Goal: Task Accomplishment & Management: Manage account settings

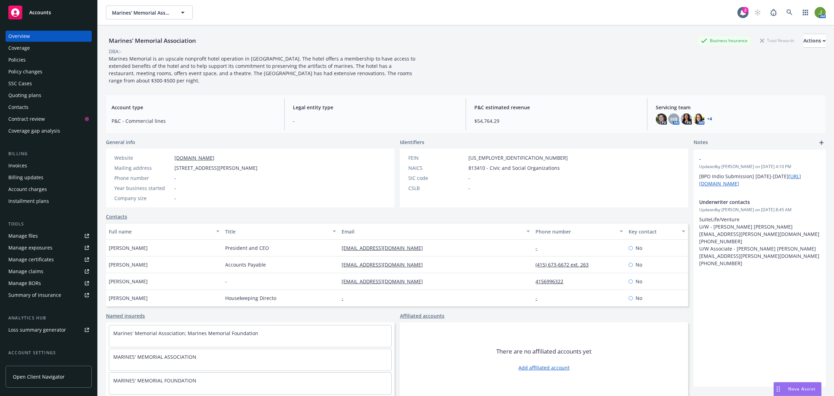
click at [32, 98] on div "Quoting plans" at bounding box center [24, 95] width 33 height 11
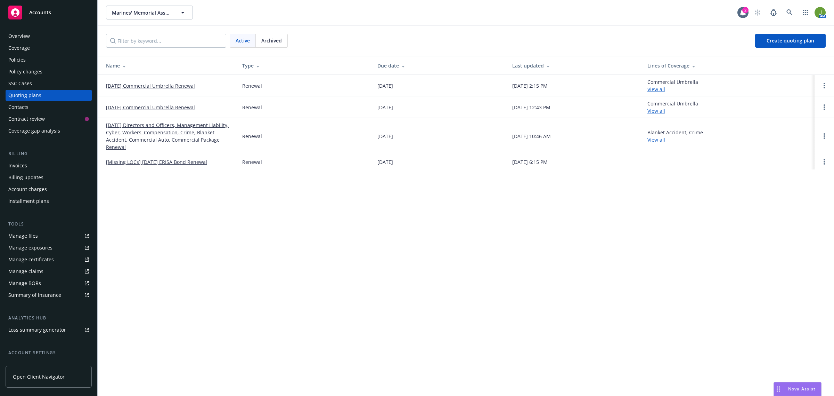
click at [157, 131] on link "[DATE] Directors and Officers, Management Liability, Cyber, Workers' Compensati…" at bounding box center [168, 135] width 125 height 29
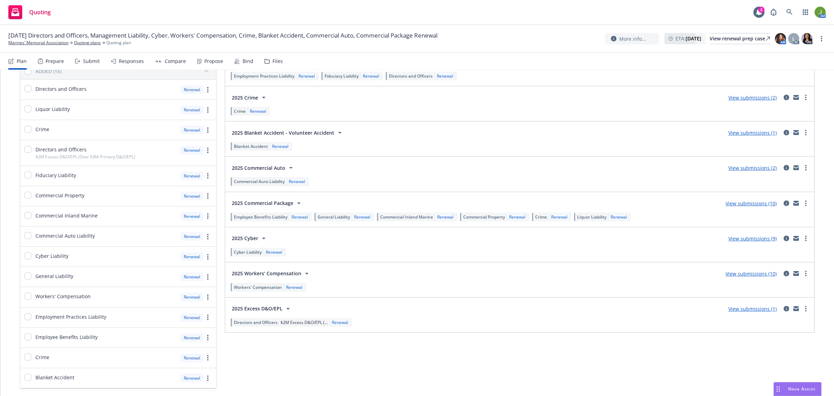
scroll to position [87, 0]
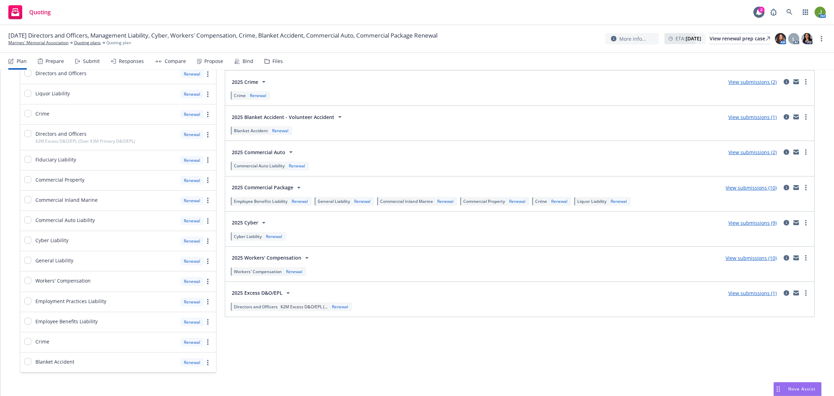
click at [748, 260] on link "View submissions (10)" at bounding box center [751, 257] width 51 height 7
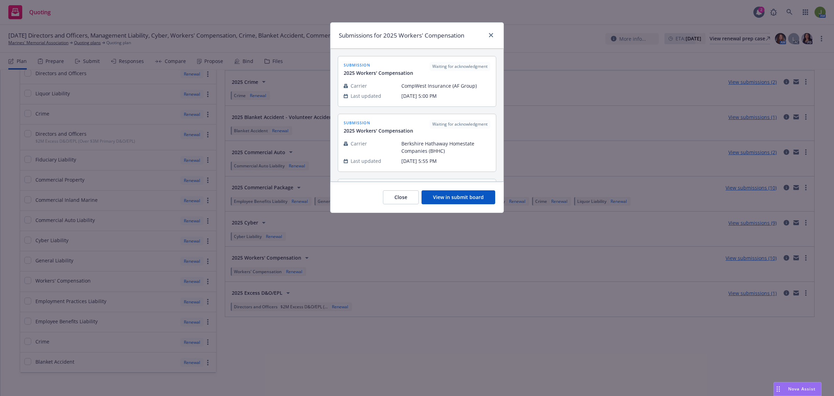
click at [467, 200] on button "View in submit board" at bounding box center [459, 197] width 74 height 14
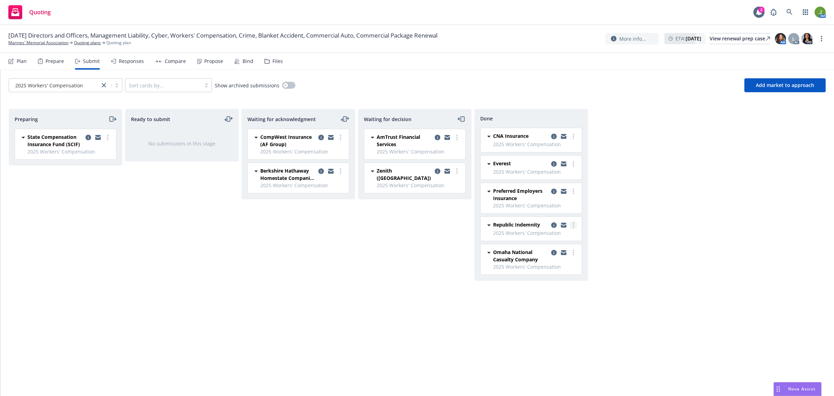
click at [575, 226] on link "more" at bounding box center [573, 225] width 8 height 8
click at [569, 251] on span "Add accepted decision" at bounding box center [542, 253] width 70 height 7
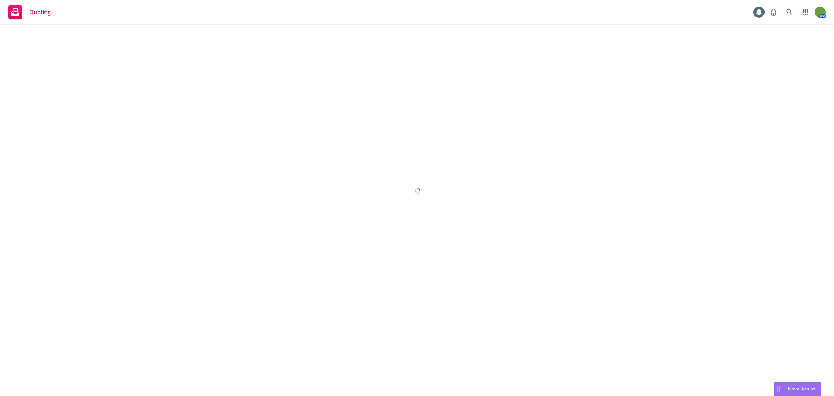
select select "12"
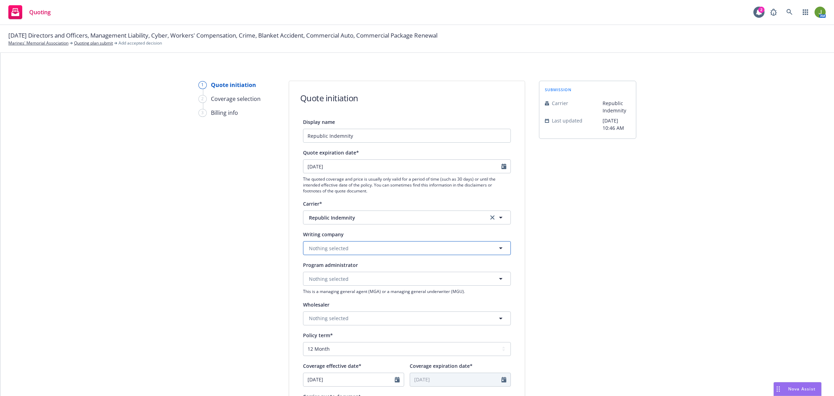
drag, startPoint x: 331, startPoint y: 247, endPoint x: 337, endPoint y: 250, distance: 6.3
click at [332, 247] on span "Nothing selected" at bounding box center [329, 247] width 40 height 7
type input "repu"
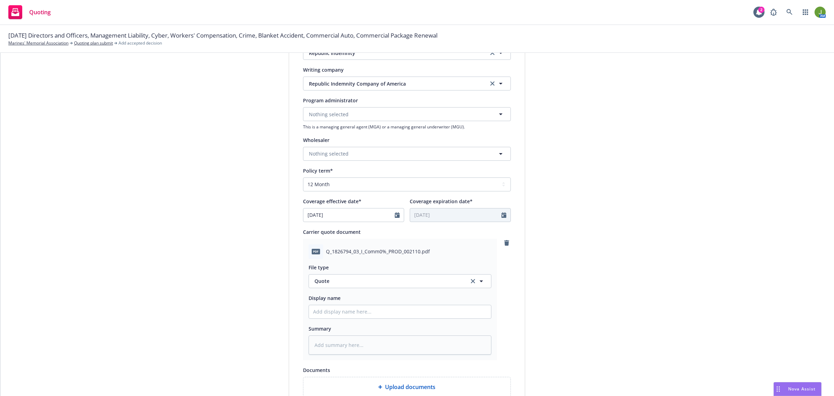
scroll to position [174, 0]
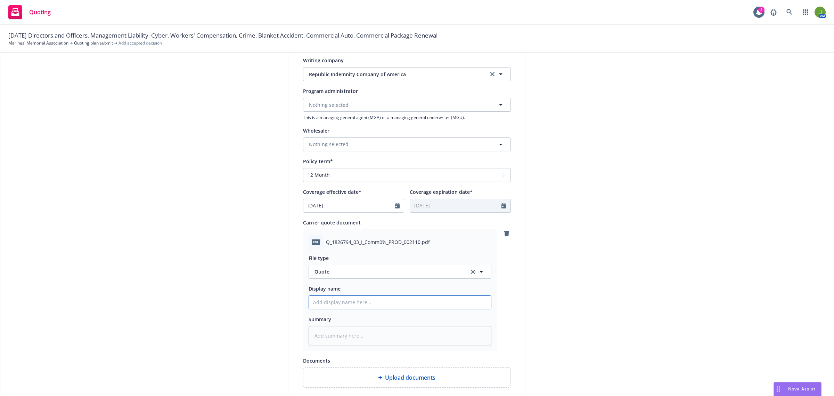
drag, startPoint x: 326, startPoint y: 304, endPoint x: 323, endPoint y: 318, distance: 14.3
click at [326, 304] on input "Display name" at bounding box center [400, 301] width 182 height 13
type textarea "x"
type input "2"
type textarea "x"
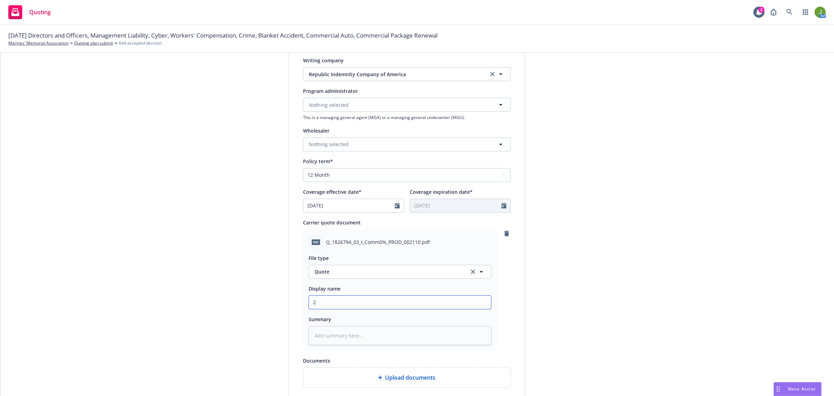
type input "25"
type textarea "x"
type input "25"
type textarea "x"
type input "25 W"
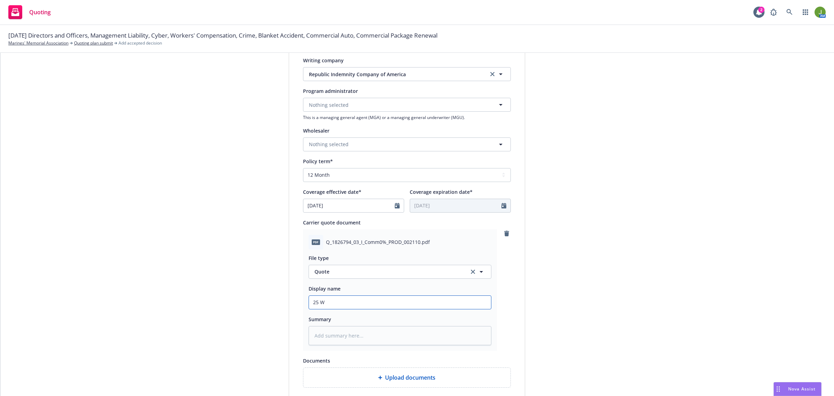
type textarea "x"
type input "25 WC"
type textarea "x"
type input "25 WC"
type textarea "x"
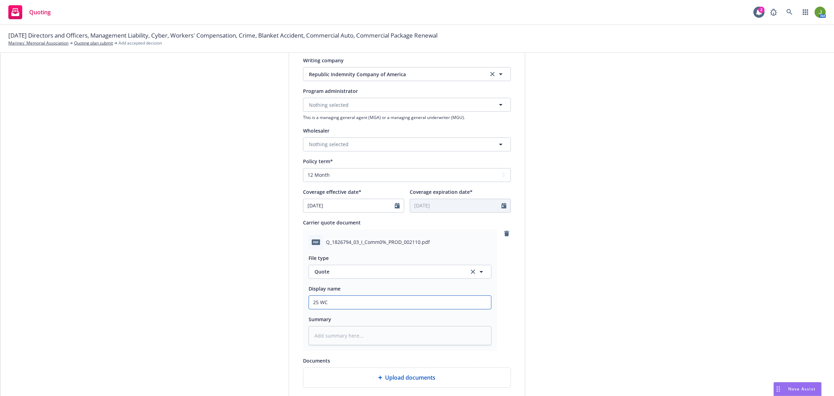
type input "25 WC Q"
type textarea "x"
type input "25 [PERSON_NAME]"
type textarea "x"
type input "25 WC Quo"
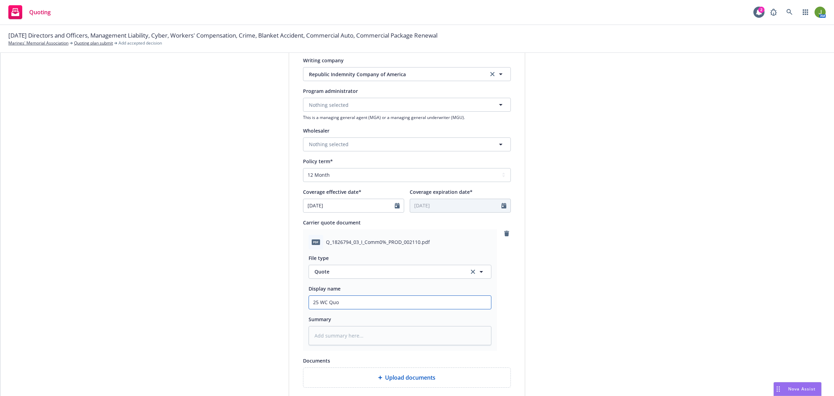
type textarea "x"
type input "25 WC Quot"
type textarea "x"
type input "25 WC Quote"
type textarea "x"
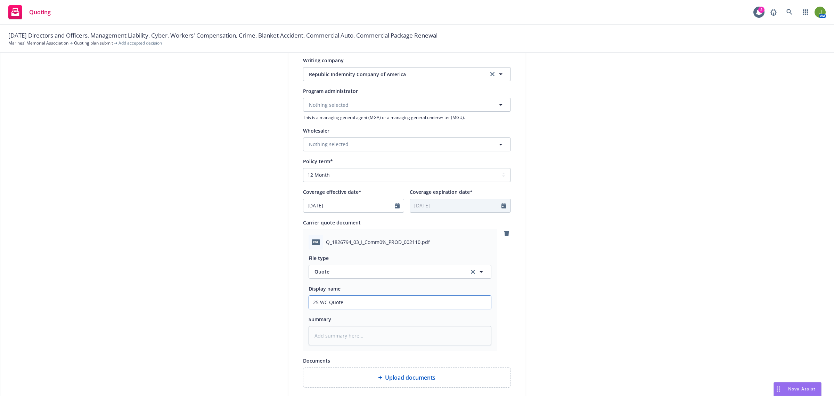
type input "25 WC Quote"
type textarea "x"
type input "25 WC Quote -"
type textarea "x"
type input "25 WC Quote -"
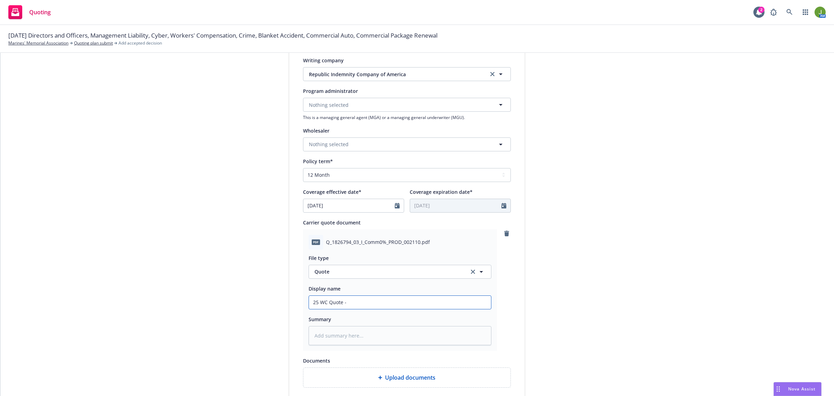
type textarea "x"
type input "25 WC Quote - N"
type textarea "x"
type input "25 WC Quote - Ne"
type textarea "x"
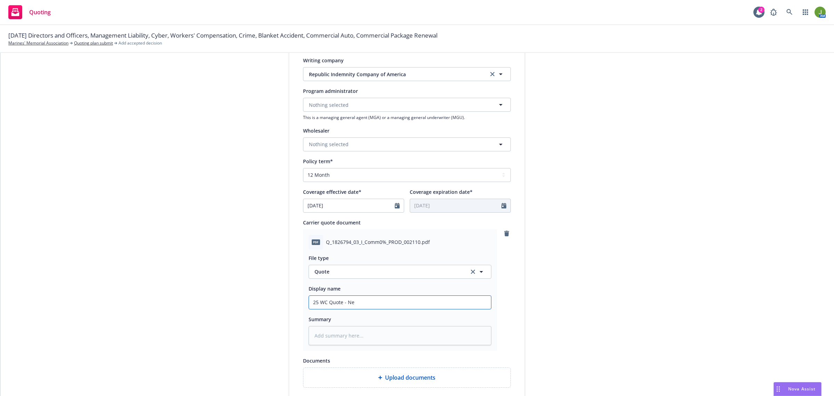
type input "25 WC Quote - Net"
type textarea "x"
type input "25 WC Quote - Net"
type textarea "x"
type input "25 WC Quote - Net C"
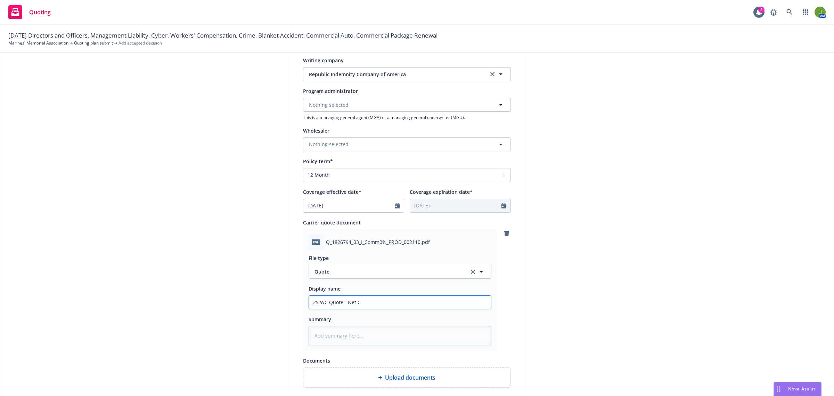
type textarea "x"
type input "25 WC Quote - Net Co"
type textarea "x"
type input "25 WC Quote - Net Com"
type textarea "x"
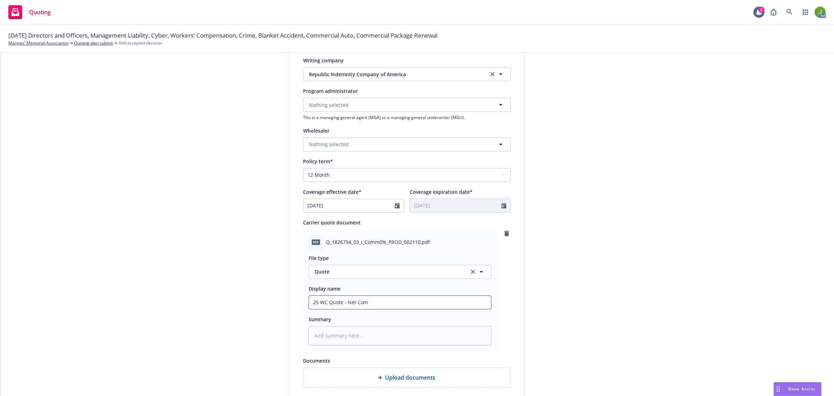
type input "25 WC Quote - Net Comm"
type textarea "x"
type input "25 WC Quote - Net Commi"
type textarea "x"
type input "25 WC Quote - Net Commiss"
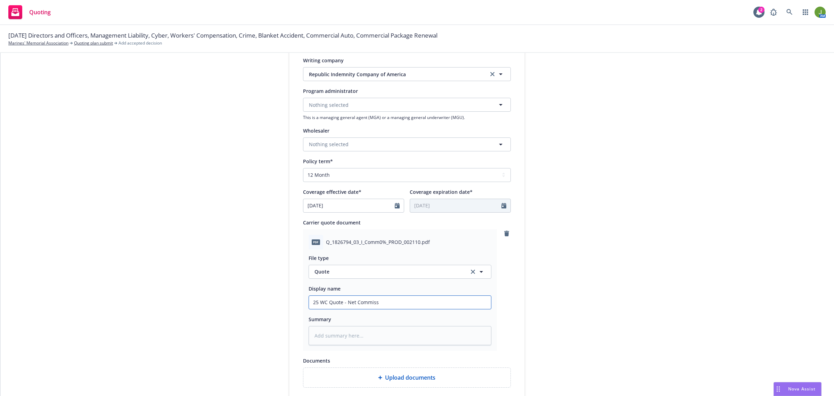
type textarea "x"
type input "25 WC Quote - Net Commissi"
type textarea "x"
type input "25 WC Quote - Net Commissio"
type textarea "x"
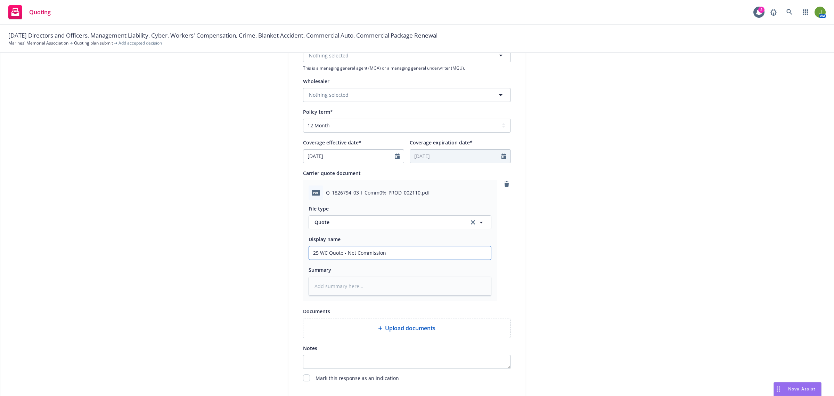
scroll to position [297, 0]
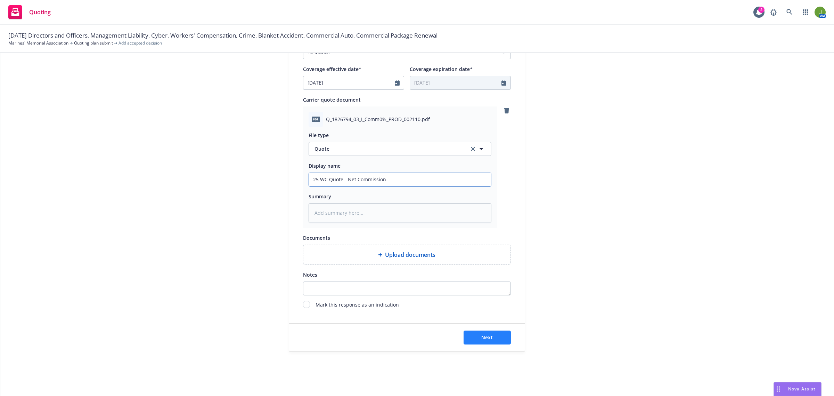
type input "25 WC Quote - Net Commission"
click at [476, 337] on button "Next" at bounding box center [487, 337] width 47 height 14
type textarea "x"
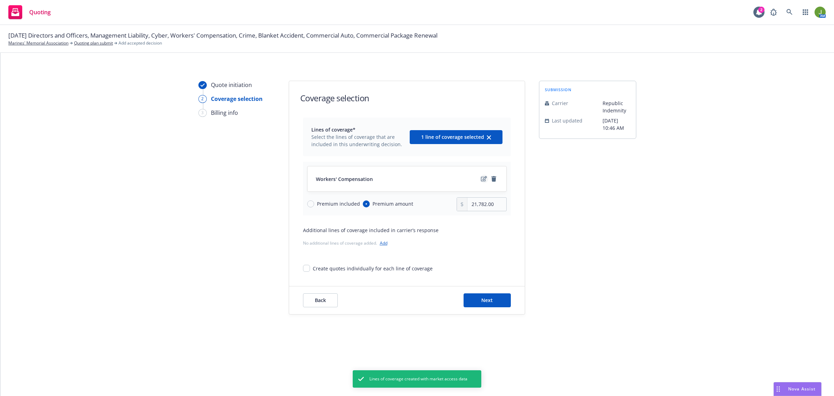
click at [484, 180] on icon "edit" at bounding box center [484, 179] width 6 height 6
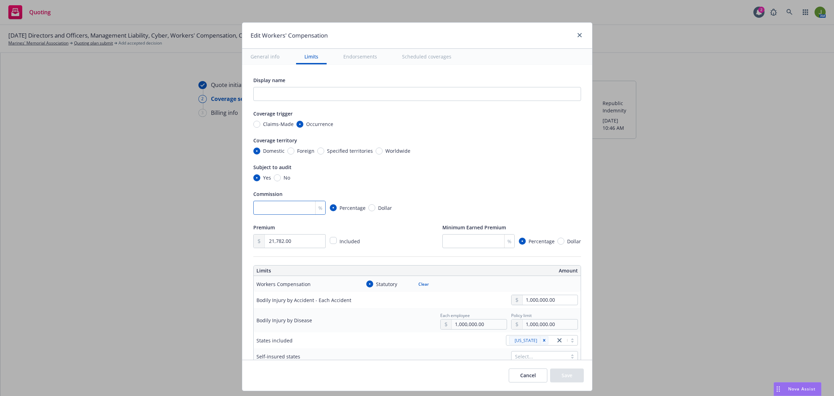
click at [282, 205] on input "number" at bounding box center [289, 208] width 72 height 14
type input "0"
click at [288, 244] on input "21,782.00" at bounding box center [295, 240] width 60 height 13
drag, startPoint x: 286, startPoint y: 244, endPoint x: 237, endPoint y: 238, distance: 49.4
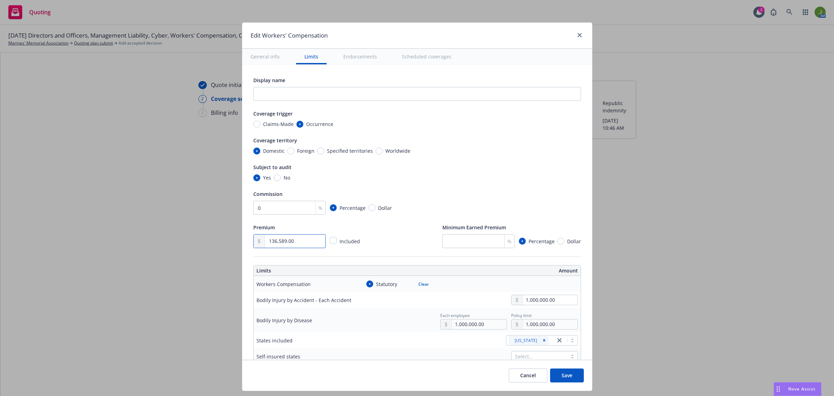
type input "136,589.00"
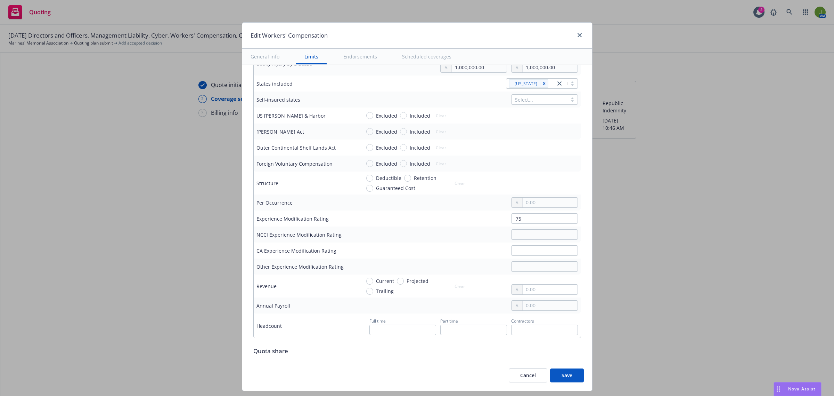
scroll to position [261, 0]
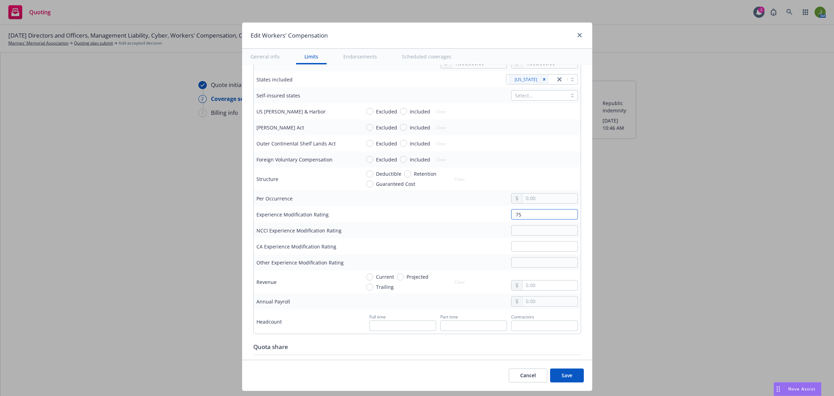
click at [531, 213] on input "75" at bounding box center [544, 214] width 67 height 10
drag, startPoint x: 543, startPoint y: 218, endPoint x: 492, endPoint y: 214, distance: 50.9
click at [492, 214] on div "79" at bounding box center [469, 214] width 217 height 10
type input "79"
click at [531, 251] on input "text" at bounding box center [544, 246] width 67 height 10
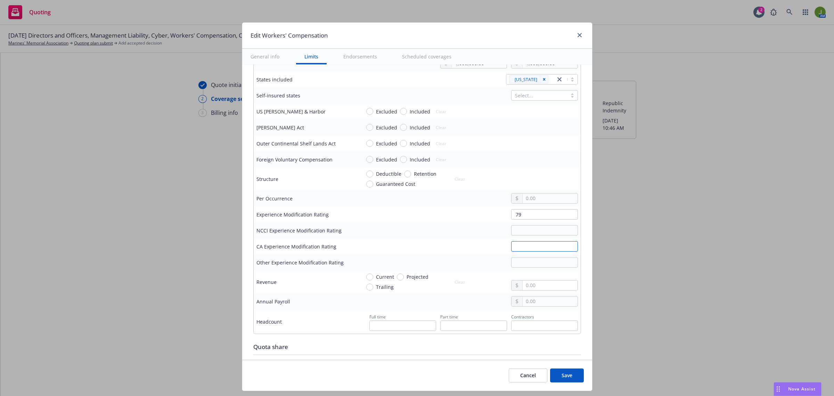
paste input "79"
type input "79"
drag, startPoint x: 524, startPoint y: 214, endPoint x: 490, endPoint y: 211, distance: 33.5
click at [492, 211] on div "79" at bounding box center [469, 214] width 217 height 10
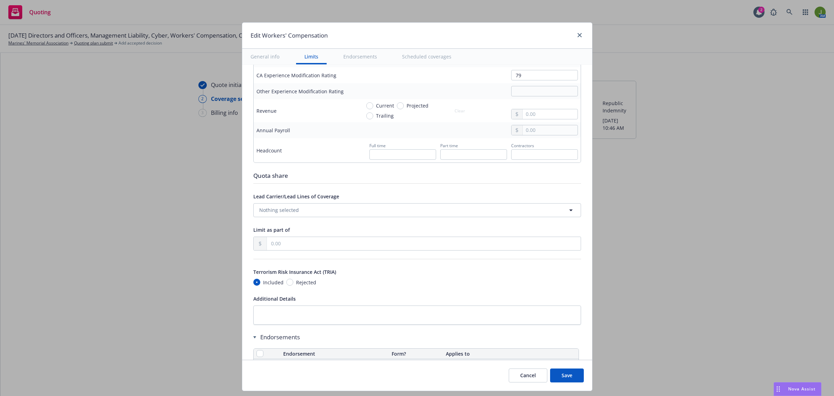
scroll to position [434, 0]
click at [397, 105] on input "Projected" at bounding box center [400, 102] width 7 height 7
radio input "true"
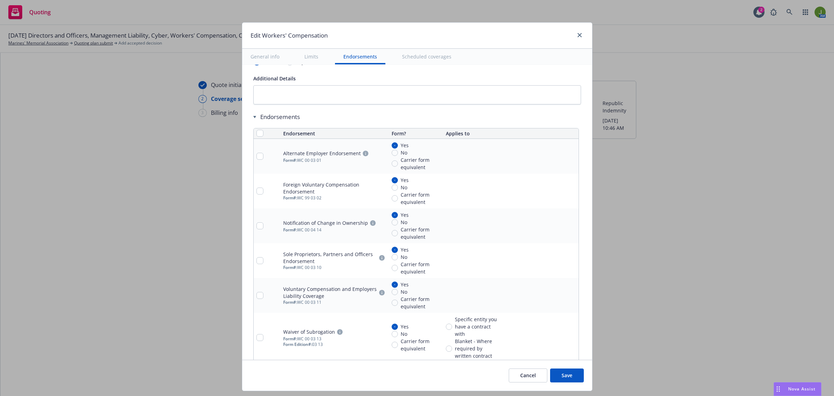
scroll to position [695, 0]
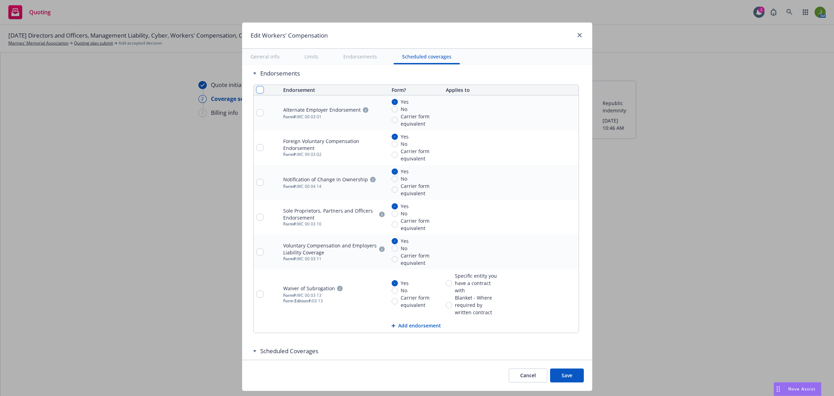
click at [257, 93] on input "checkbox" at bounding box center [260, 89] width 7 height 7
checkbox input "true"
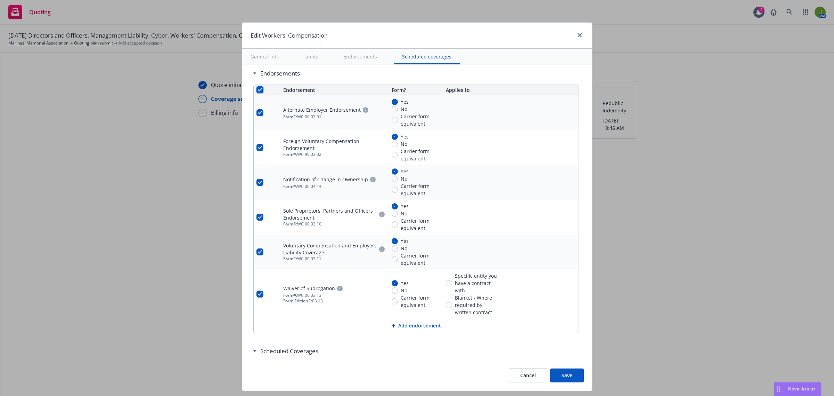
checkbox input "true"
click at [407, 376] on span "Remove endorsements" at bounding box center [405, 379] width 55 height 7
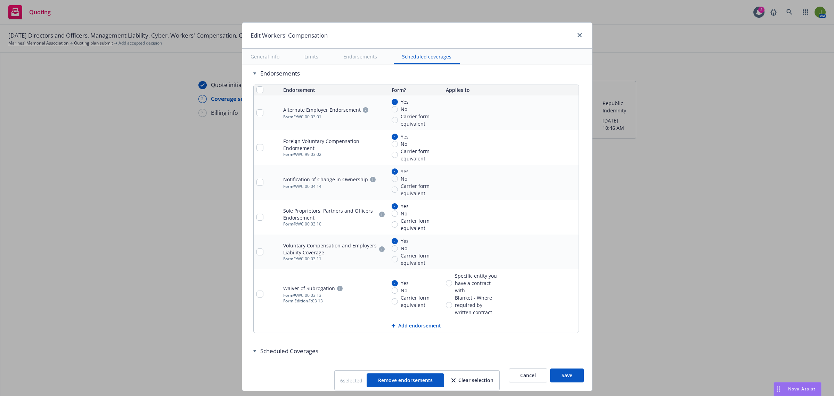
scroll to position [546, 0]
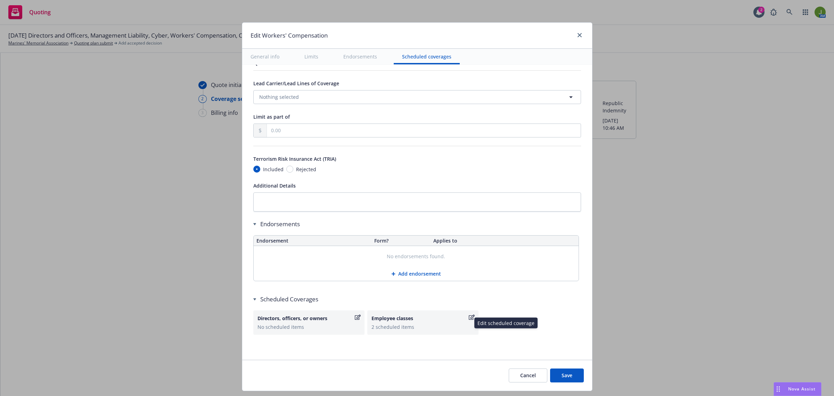
click at [469, 317] on icon "button" at bounding box center [472, 316] width 6 height 5
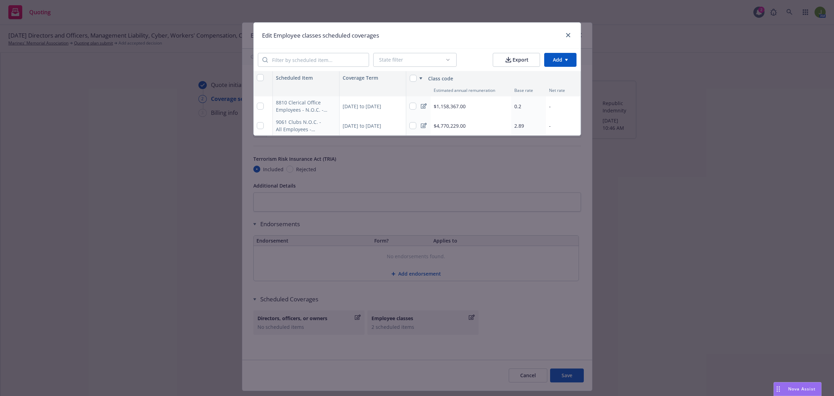
click at [423, 109] on div at bounding box center [424, 105] width 12 height 19
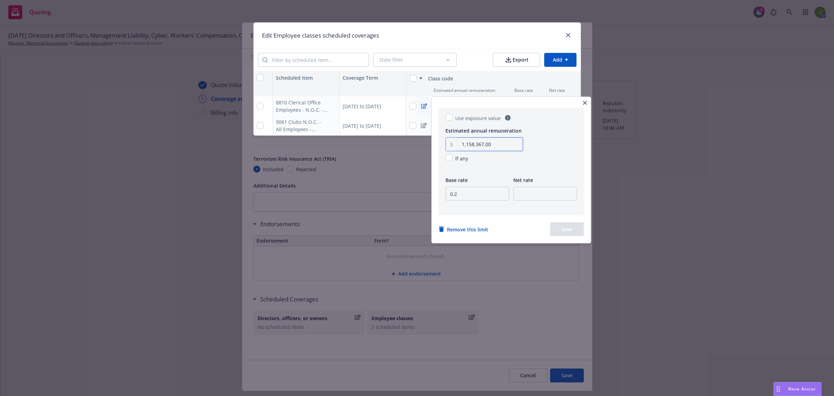
drag, startPoint x: 501, startPoint y: 146, endPoint x: 439, endPoint y: 141, distance: 62.4
click at [439, 141] on div "Use exposure value Estimated annual remuneration 1,158,367.00 If any Base rate …" at bounding box center [511, 161] width 145 height 107
type input "842,179.00"
type input ".22"
type input ".12"
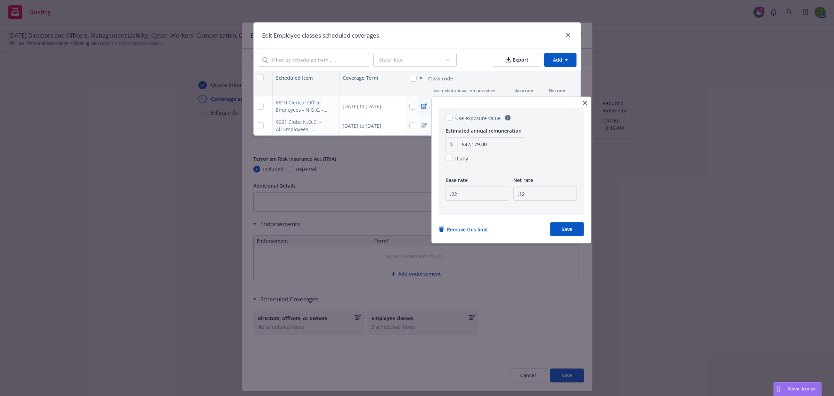
click at [583, 228] on button "Save" at bounding box center [567, 229] width 34 height 14
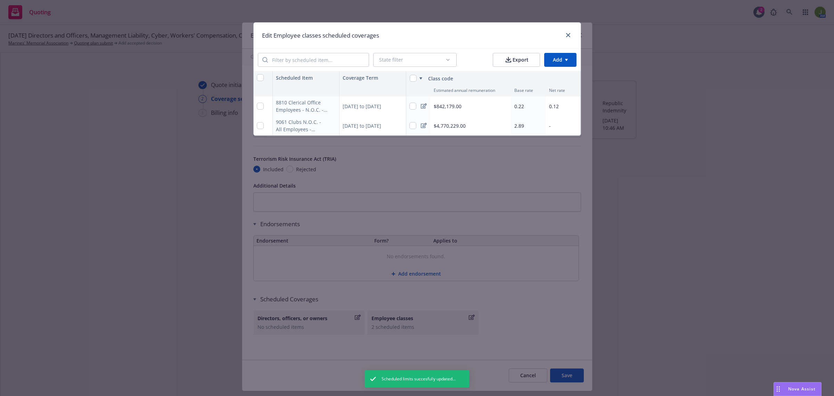
click at [425, 128] on icon at bounding box center [424, 126] width 6 height 6
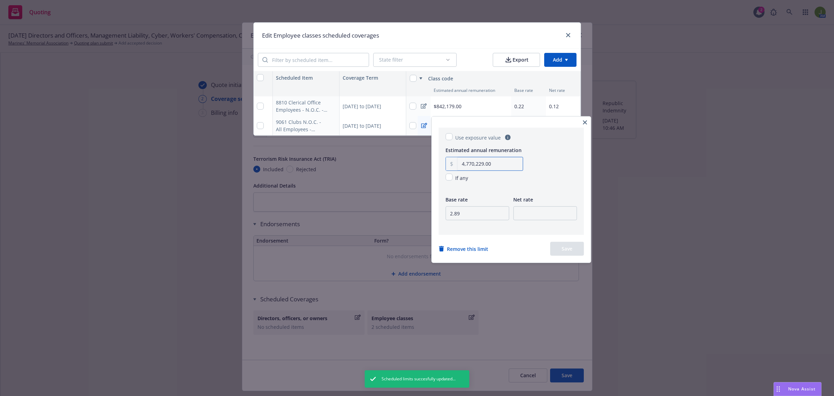
drag, startPoint x: 499, startPoint y: 165, endPoint x: 459, endPoint y: 161, distance: 40.6
click at [459, 161] on input "4,770,229.00" at bounding box center [490, 163] width 65 height 13
type input "5,132,428.00"
type input "4.68"
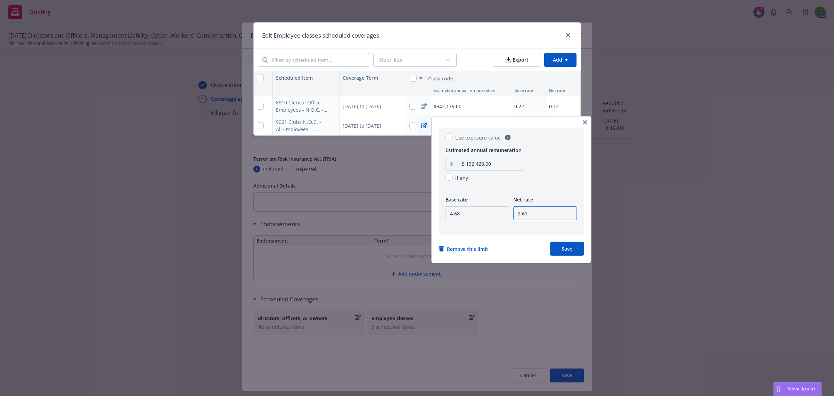
type input "2.61"
click at [575, 247] on button "Save" at bounding box center [567, 249] width 34 height 14
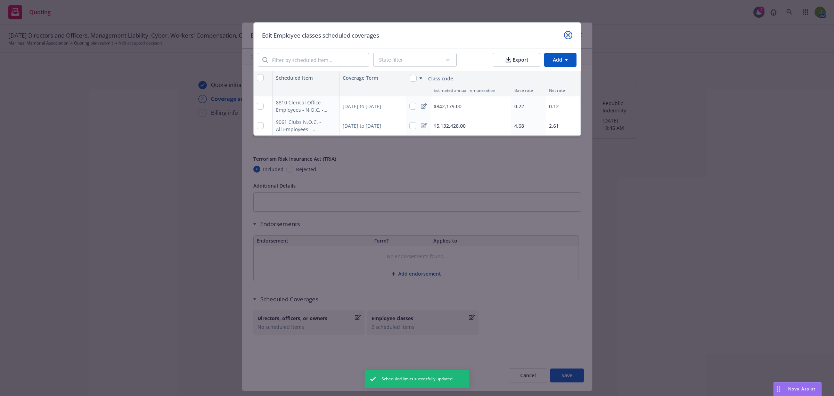
click at [571, 35] on link "close" at bounding box center [568, 35] width 8 height 8
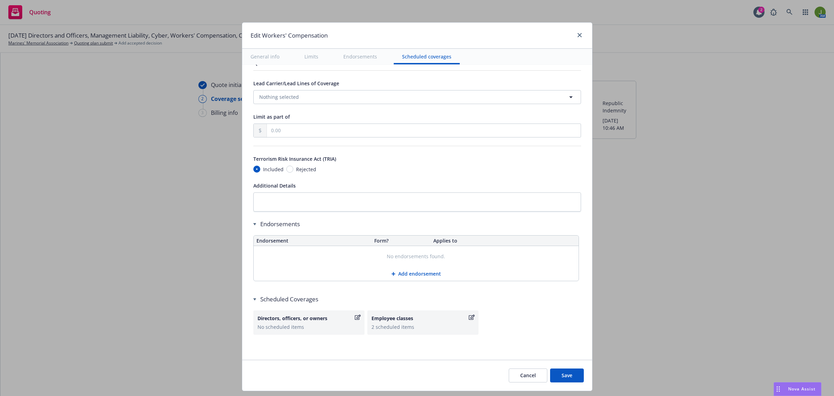
click at [555, 374] on button "Save" at bounding box center [567, 375] width 34 height 14
type input "136,589.00"
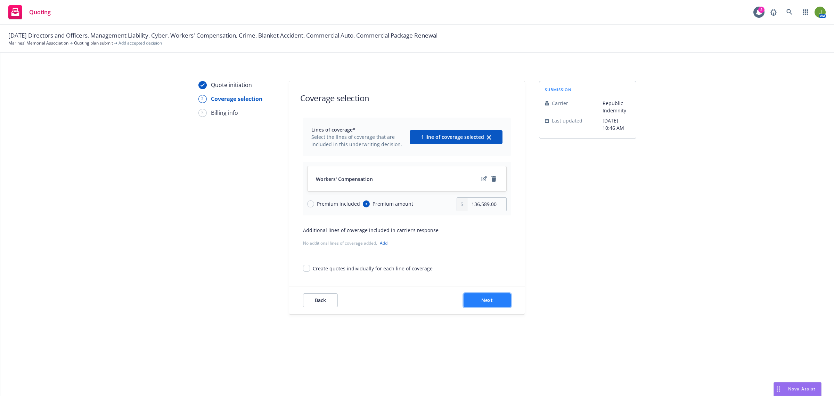
click at [488, 297] on span "Next" at bounding box center [486, 300] width 11 height 7
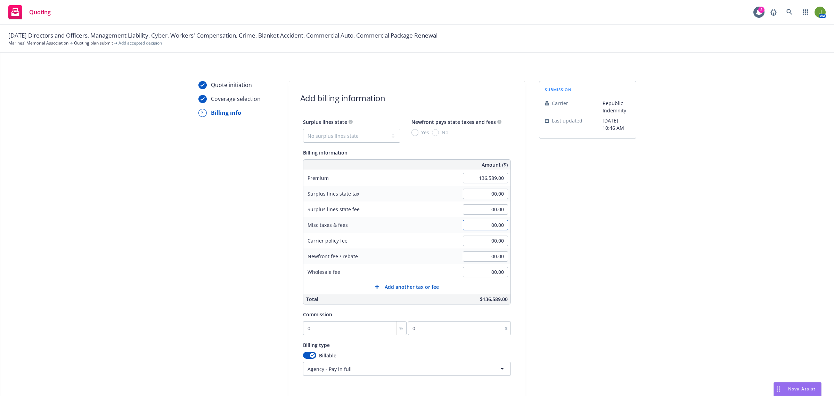
click at [477, 228] on input "00.00" at bounding box center [485, 225] width 45 height 10
type input "6,881.00"
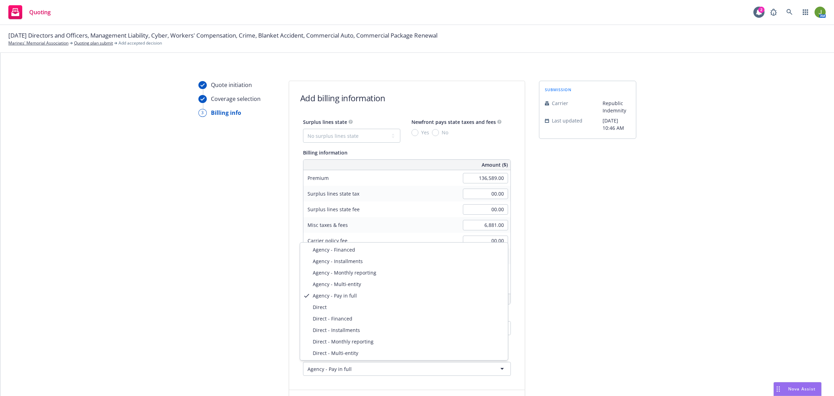
click at [359, 365] on html "Quoting 2 AM [DATE] Directors and Officers, Management Liability, Cyber, Worker…" at bounding box center [417, 198] width 834 height 396
select select "DIRECT"
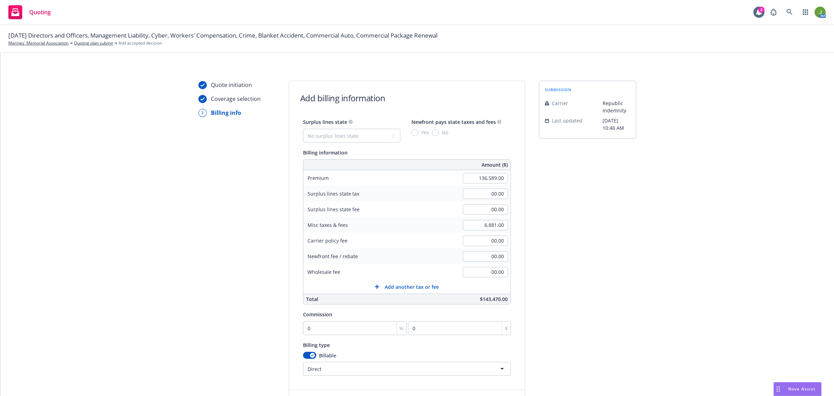
click at [546, 281] on div "submission Carrier Republic Indemnity Last updated [DATE] 10:46 AM" at bounding box center [587, 249] width 97 height 337
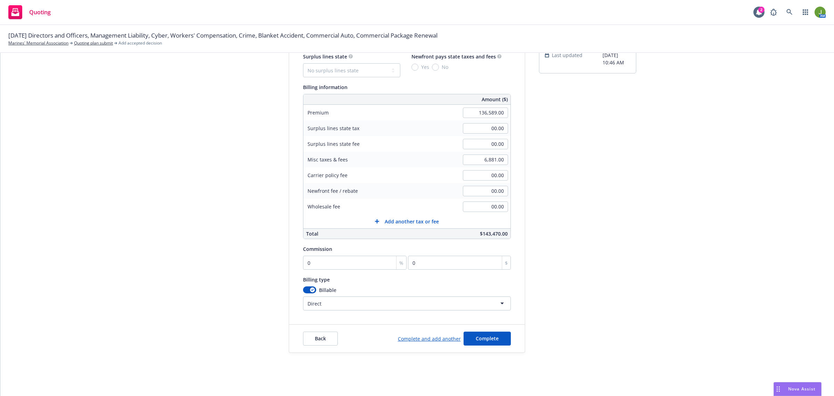
scroll to position [67, 0]
click at [488, 336] on span "Complete" at bounding box center [487, 336] width 23 height 7
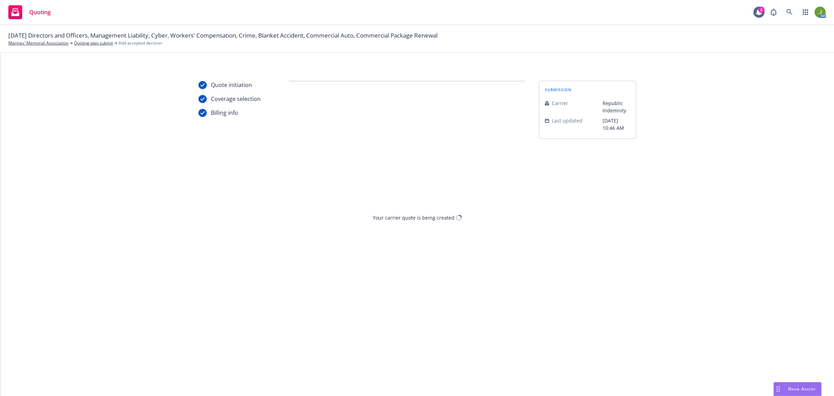
scroll to position [0, 0]
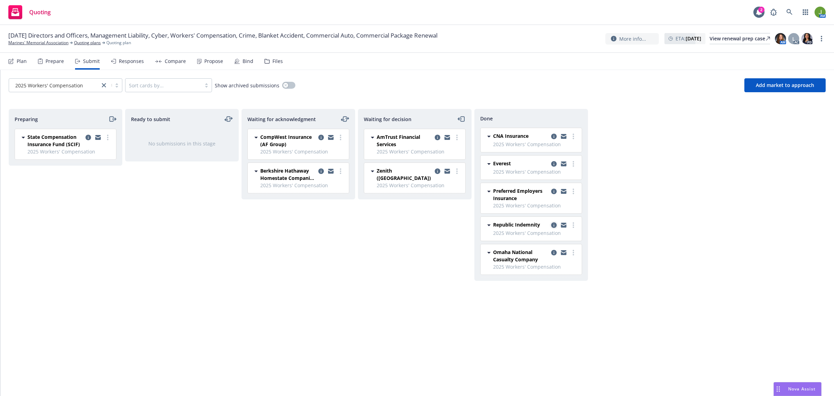
click at [554, 223] on icon "copy logging email" at bounding box center [554, 225] width 6 height 6
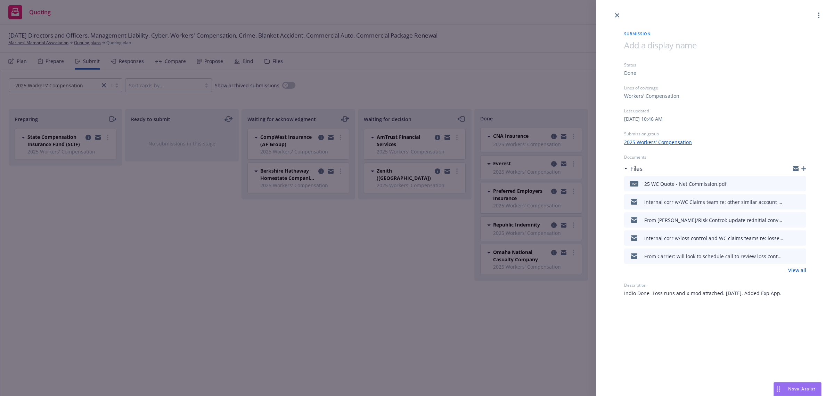
click at [805, 169] on icon "button" at bounding box center [804, 168] width 5 height 5
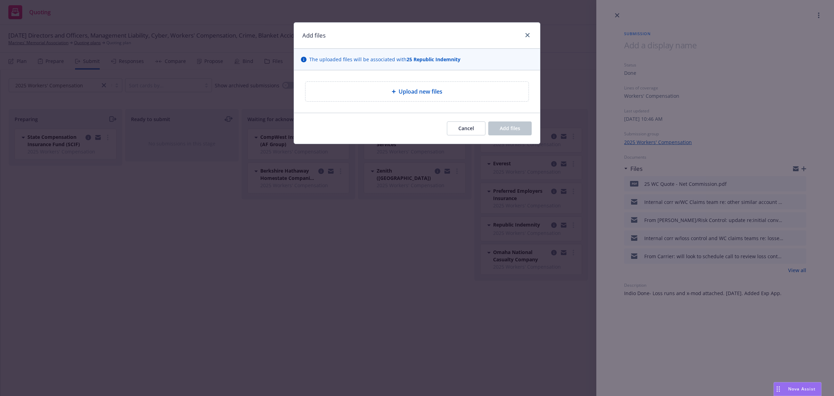
type textarea "x"
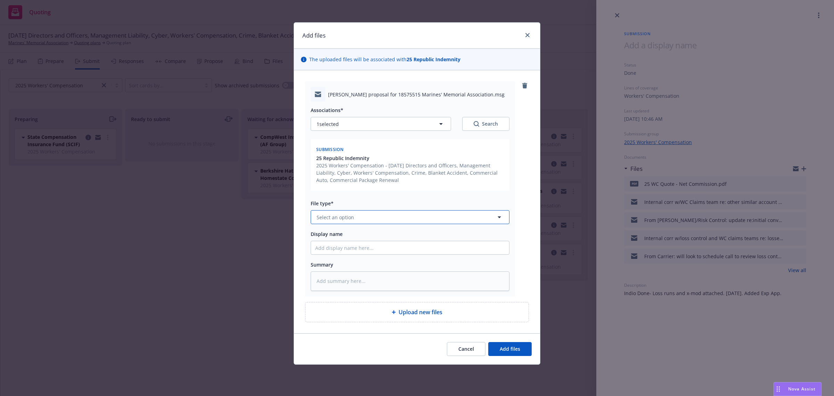
click at [327, 211] on button "Select an option" at bounding box center [410, 217] width 199 height 14
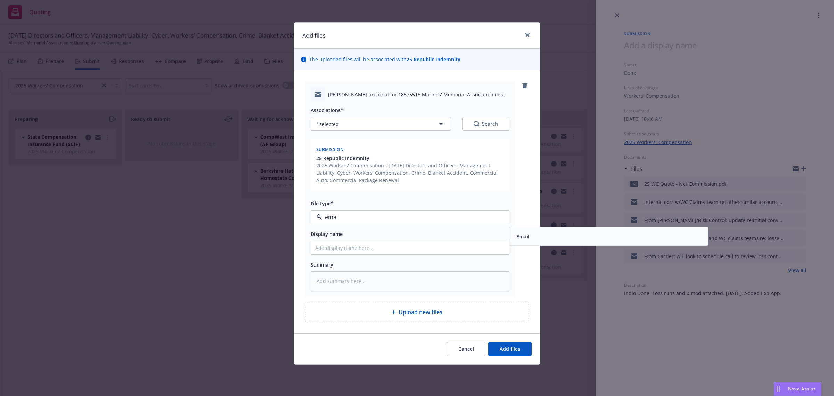
type input "email"
type textarea "x"
type input "F"
type textarea "x"
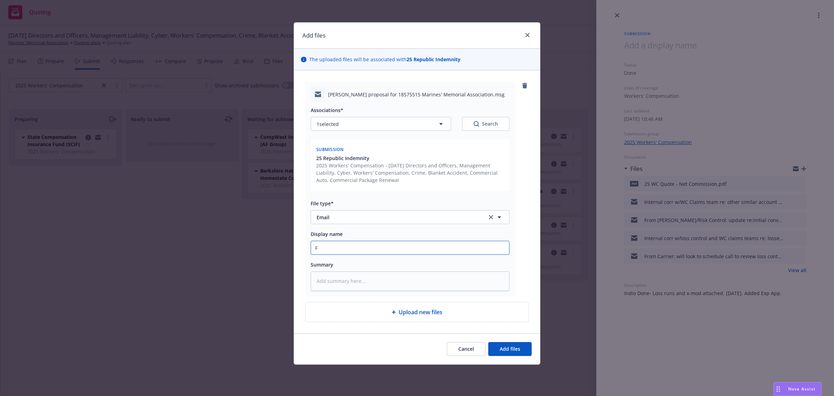
type input "Fr"
type textarea "x"
type input "Fro"
type textarea "x"
type input "From"
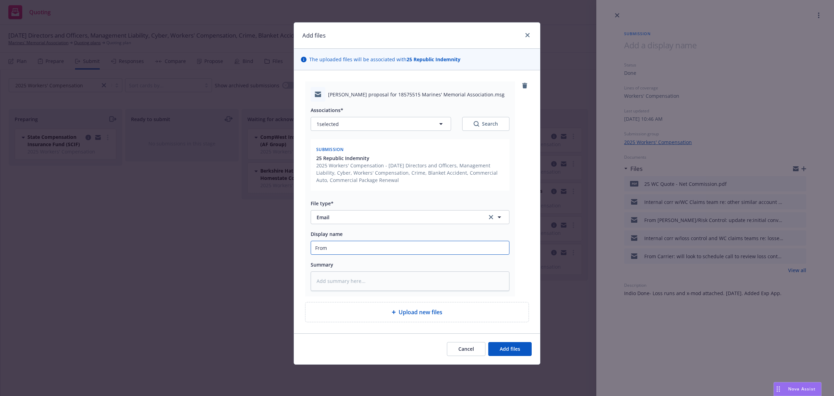
type textarea "x"
type input "From"
type textarea "x"
type input "From C"
type textarea "x"
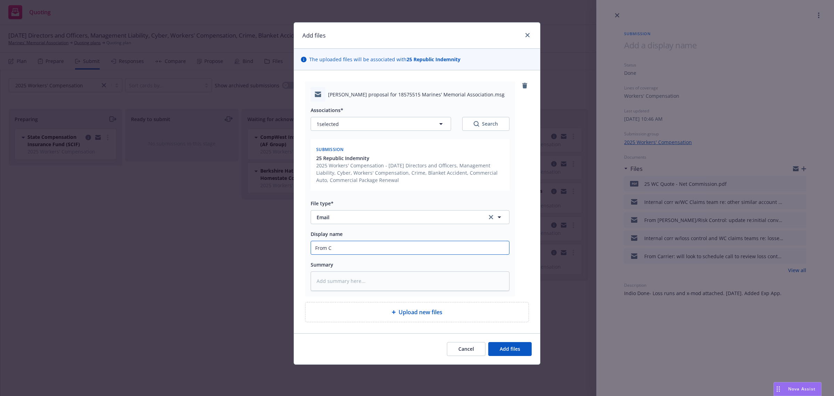
type input "From Ca"
type textarea "x"
type input "From Car"
type textarea "x"
type input "From [PERSON_NAME]"
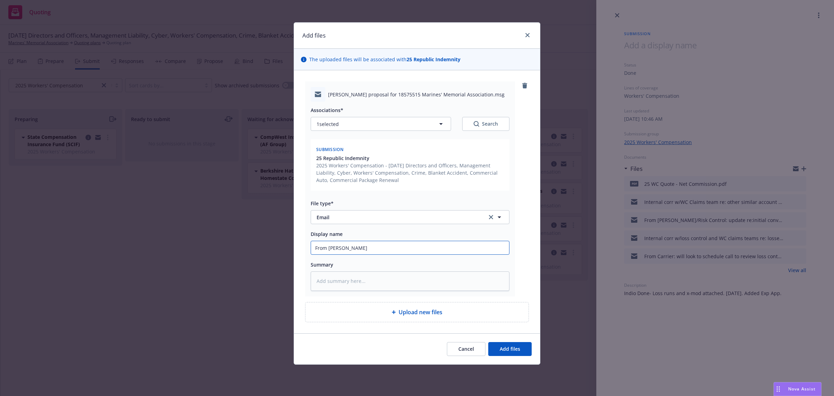
type textarea "x"
type input "From [PERSON_NAME]"
type textarea "x"
type input "From [PERSON_NAME]"
type textarea "x"
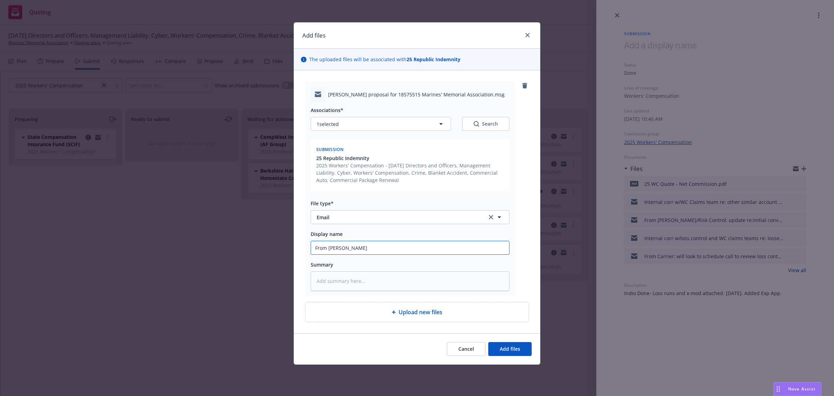
type input "From Carrier"
type textarea "x"
type input "From Carrier:"
type textarea "x"
type input "From Carrier:"
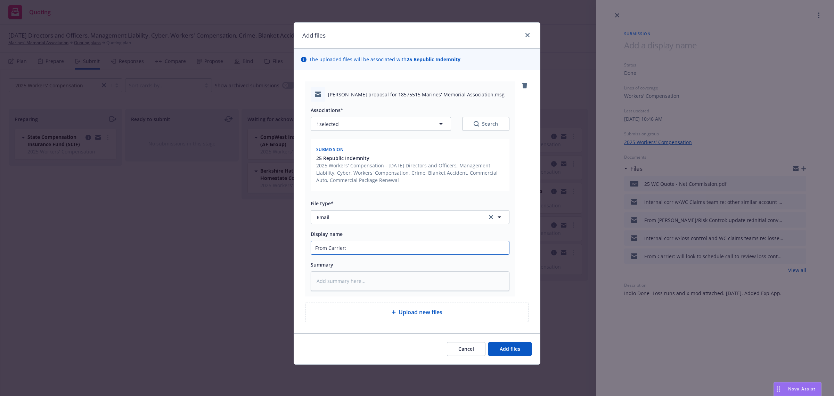
type textarea "x"
type input "From Carrier: R"
type textarea "x"
type input "From Carrier: Re"
type textarea "x"
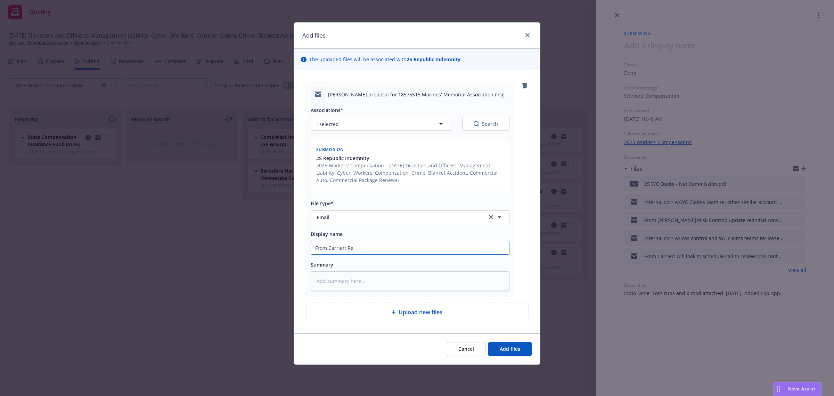
type input "From Carrier: Rev"
type textarea "x"
type input "From Carrier: Revi"
type textarea "x"
type input "From Carrier: [PERSON_NAME]"
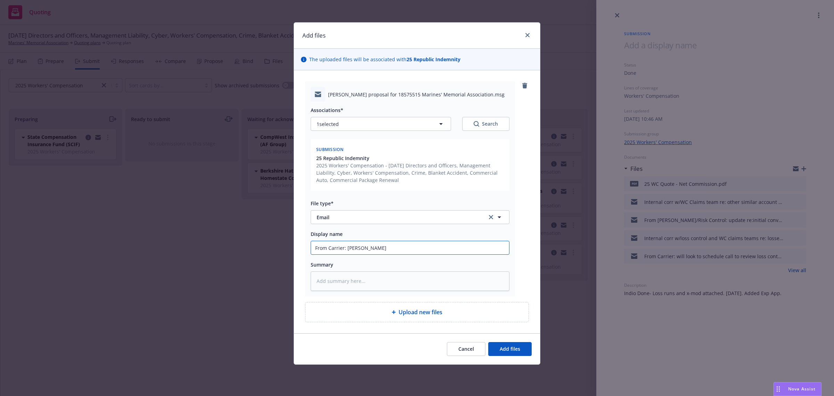
type textarea "x"
type input "From Carrier: Revise"
type textarea "x"
type input "From Carrier: Revised"
type textarea "x"
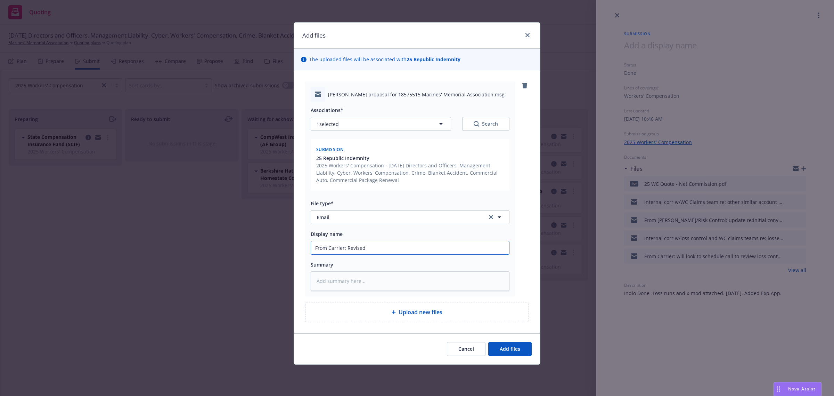
type input "From Carrier: Revised W"
type textarea "x"
type input "From Carrier: Revised WC"
type textarea "x"
type input "From Carrier: Revised WC"
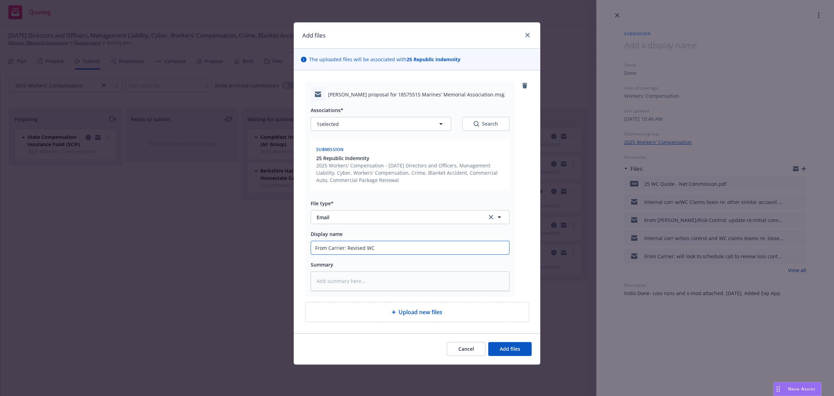
type textarea "x"
type input "From Carrier: Revised WC Q"
type textarea "x"
type input "From Carrier: Revised [PERSON_NAME]"
type textarea "x"
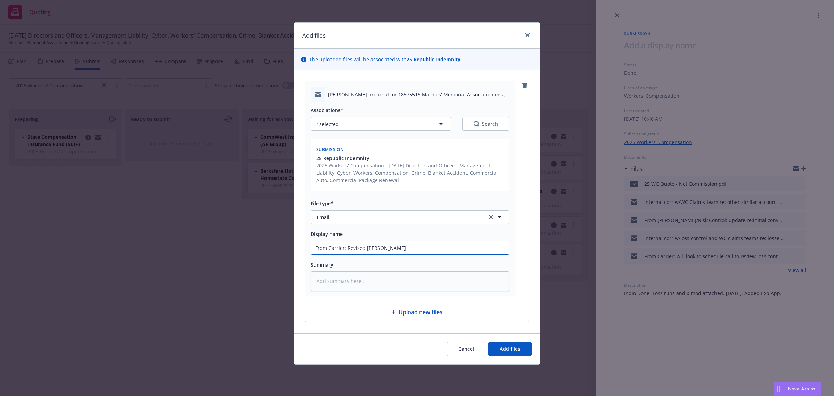
type input "From Carrier: Revised WC Quo"
type textarea "x"
type input "From Carrier: Revised WC Quot"
type textarea "x"
type input "From Carrier: Revised WC Quote"
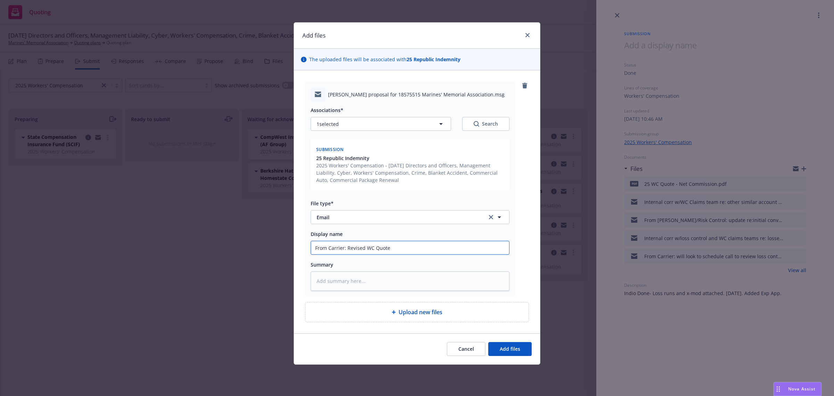
type textarea "x"
type input "From Carrier: Revised WC Quotes"
type textarea "x"
type input "From Carrier: Revised WC Quotes"
type textarea "x"
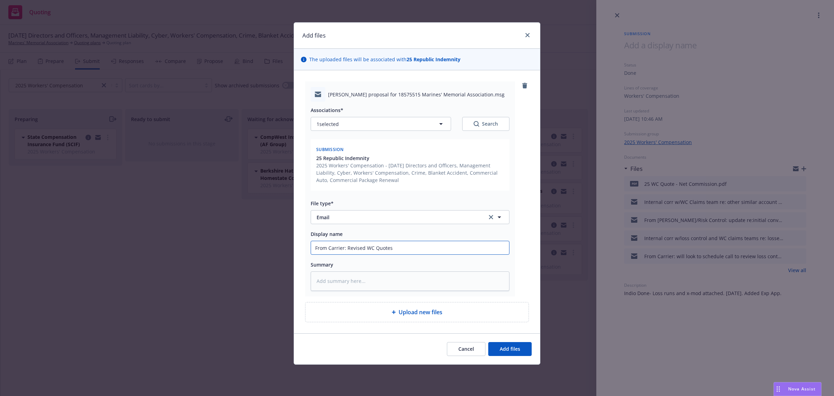
type input "From Carrier: Revised WC Quotes w"
type textarea "x"
type input "From Carrier: Revised WC Quotes w/"
type textarea "x"
type input "From Carrier: Revised WC Quotes w/0"
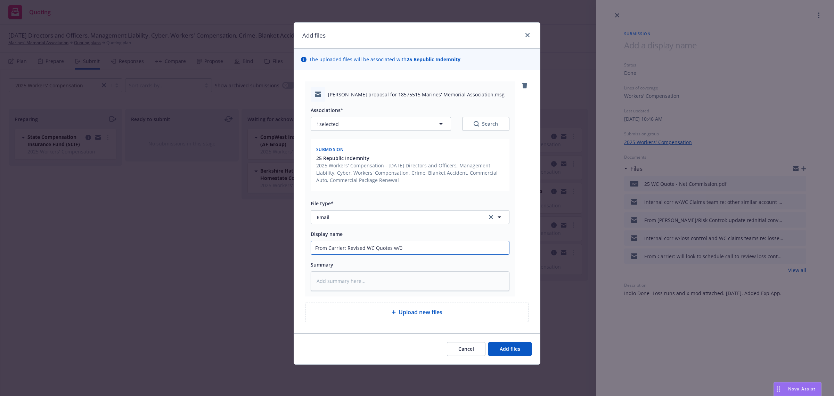
type textarea "x"
type input "From Carrier: Revised WC Quotes w/0%"
type textarea "x"
type input "From Carrier: Revised WC Quotes w/0%,"
type textarea "x"
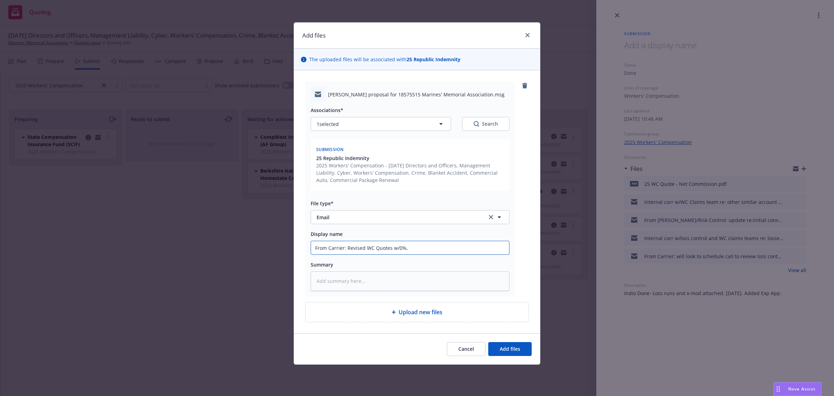
type input "From Carrier: Revised WC Quotes w/0%,"
type textarea "x"
type input "From Carrier: Revised WC Quotes w/0%, 5"
type textarea "x"
type input "From Carrier: Revised WC Quotes w/0%, 5%"
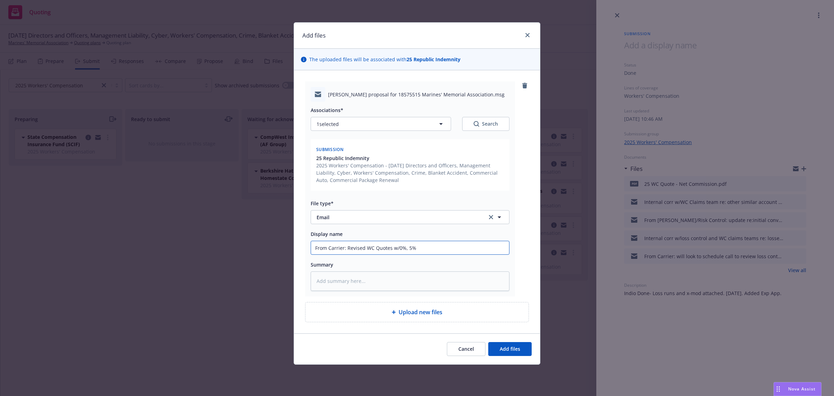
type textarea "x"
type input "From Carrier: Revised WC Quotes w/0%, 5%"
type textarea "x"
type input "From Carrier: Revised WC Quotes w/0%, 5% &"
type textarea "x"
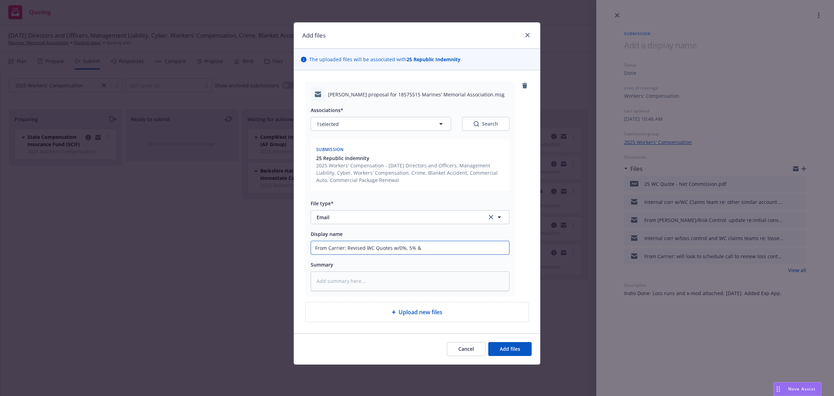
type input "From Carrier: Revised WC Quotes w/0%, 5% &"
type textarea "x"
type input "From Carrier: Revised WC Quotes w/0%, 5% & 1"
type textarea "x"
type input "From Carrier: Revised WC Quotes w/0%, 5% & 10"
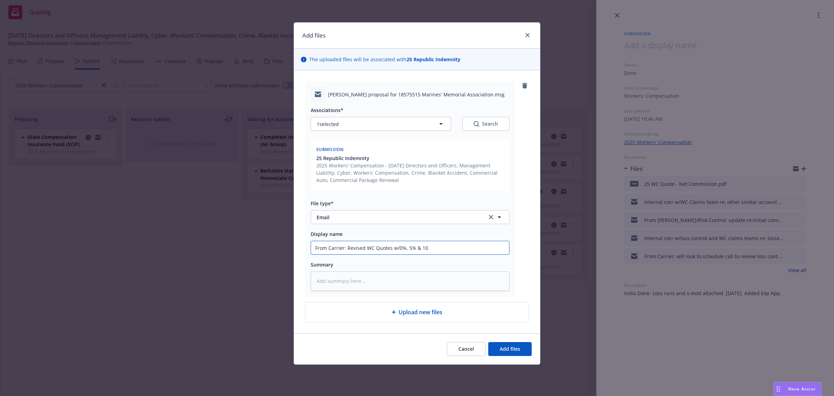
type textarea "x"
type input "From Carrier: Revised WC Quotes w/0%, 5% & 10%"
type textarea "x"
type input "From Carrier: Revised WC Quotes w/0%, 5% & 10%"
type textarea "x"
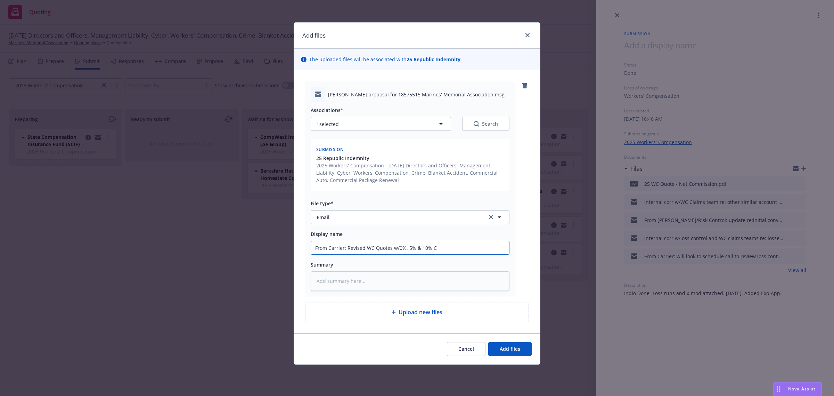
type input "From Carrier: Revised WC Quotes w/0%, 5% & 10% Co"
type textarea "x"
type input "From Carrier: Revised WC Quotes w/0%, 5% & 10% Com"
type textarea "x"
type input "From Carrier: Revised WC Quotes w/0%, 5% & 10% Comm"
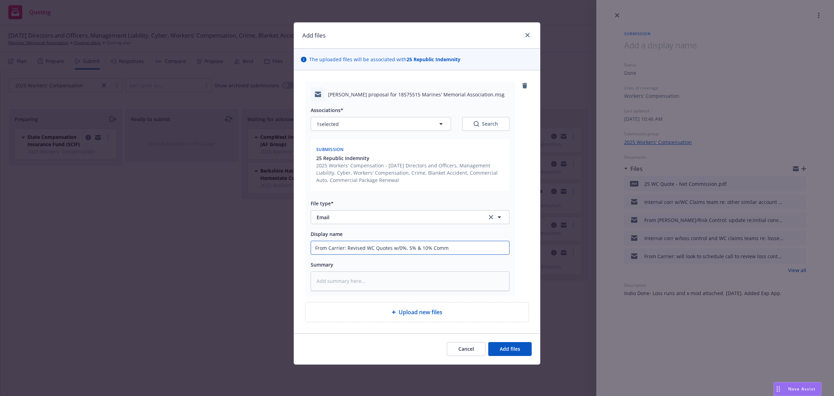
type textarea "x"
type input "From Carrier: Revised WC Quotes w/0%, 5% & 10% Commi"
type textarea "x"
type input "From Carrier: Revised WC Quotes w/0%, 5% & 10% Commis"
type textarea "x"
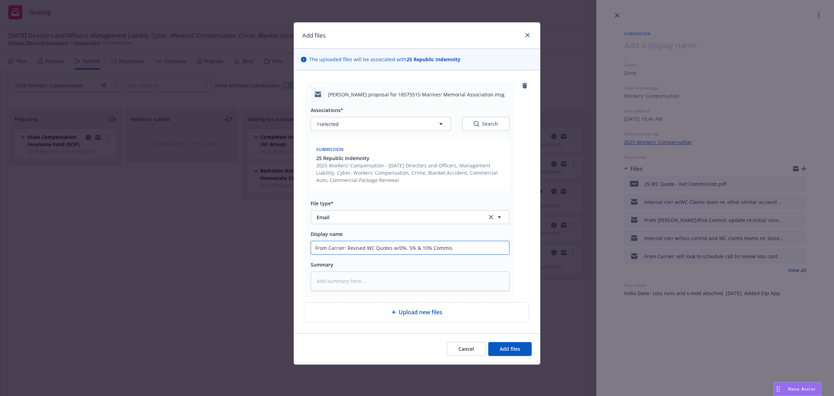
type input "From Carrier: Revised WC Quotes w/0%, 5% & 10% Commiss"
type textarea "x"
type input "From Carrier: Revised WC Quotes w/0%, 5% & 10% Commissi"
type textarea "x"
type input "From Carrier: Revised WC Quotes w/0%, 5% & 10% Commissio"
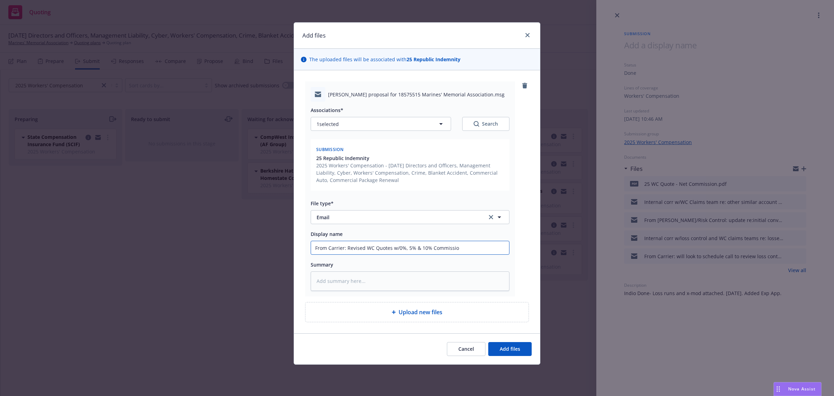
type textarea "x"
type input "From Carrier: Revised WC Quotes w/0%, 5% & 10% Commission"
type textarea "x"
type input "From Carrier: Revised WC Quotes w/0%, 5% & 10% Commission"
type textarea "x"
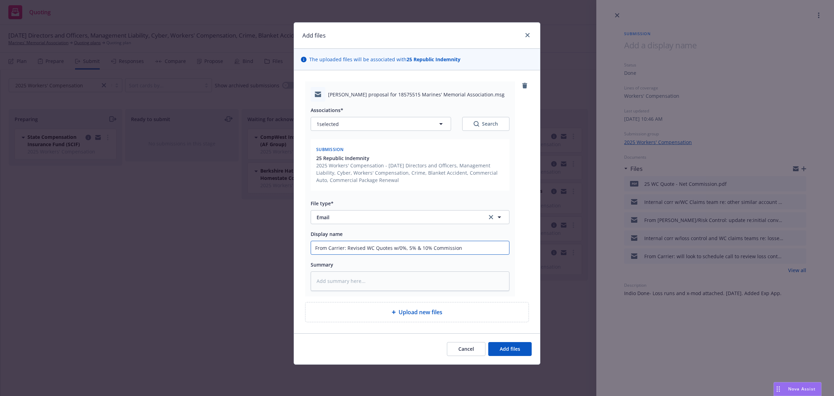
type input "From Carrier: Revised WC Quotes w/0%, 5% & 10% Commission o"
type textarea "x"
type input "From Carrier: Revised WC Quotes w/0%, 5% & 10% Commission opt"
click at [499, 343] on button "Add files" at bounding box center [509, 349] width 43 height 14
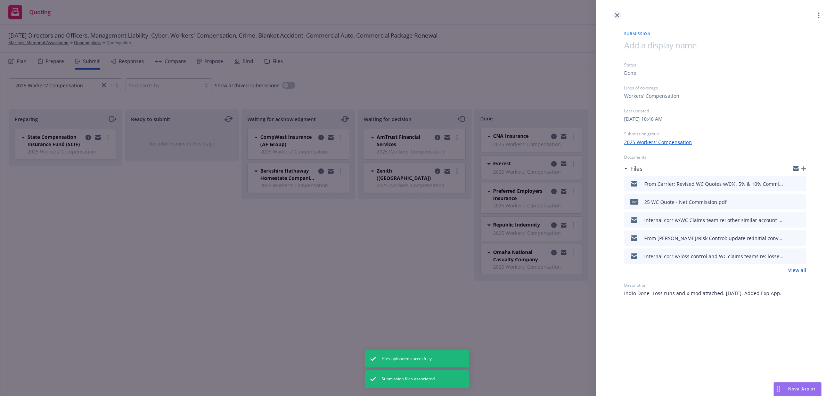
click at [618, 14] on icon "close" at bounding box center [617, 15] width 4 height 4
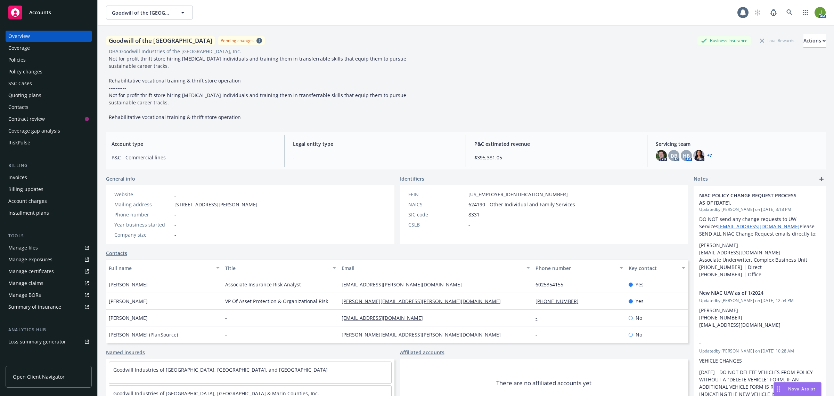
click at [29, 91] on div "Quoting plans" at bounding box center [24, 95] width 33 height 11
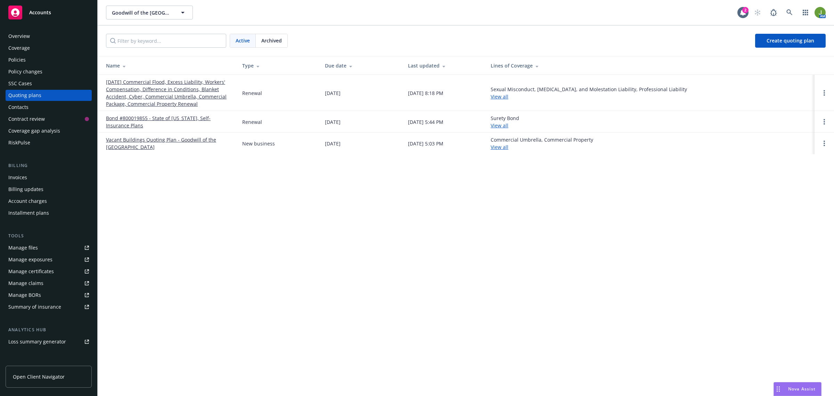
click at [152, 98] on link "[DATE] Commercial Flood, Excess Liability, Workers' Compensation, Difference in…" at bounding box center [168, 92] width 125 height 29
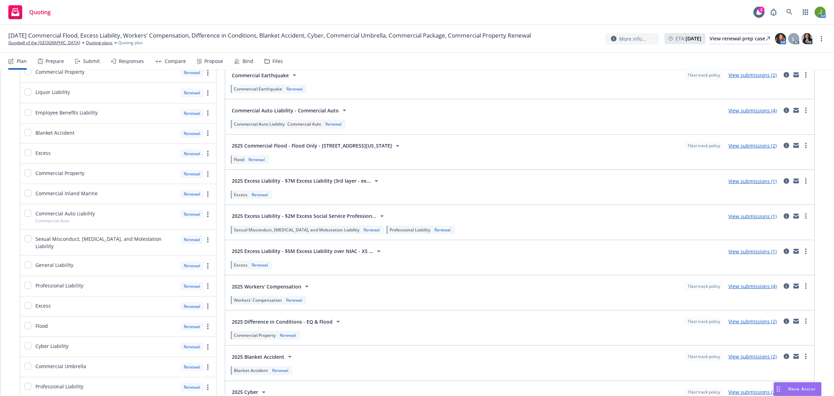
scroll to position [130, 0]
click at [760, 179] on link "View submissions (1)" at bounding box center [753, 179] width 48 height 7
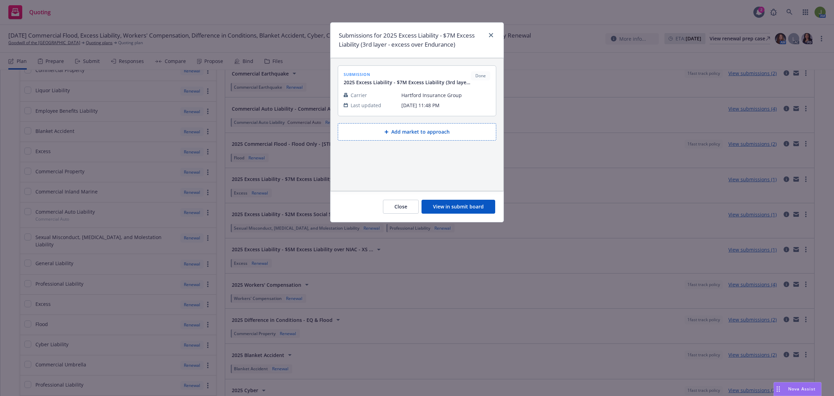
click at [468, 204] on button "View in submit board" at bounding box center [459, 207] width 74 height 14
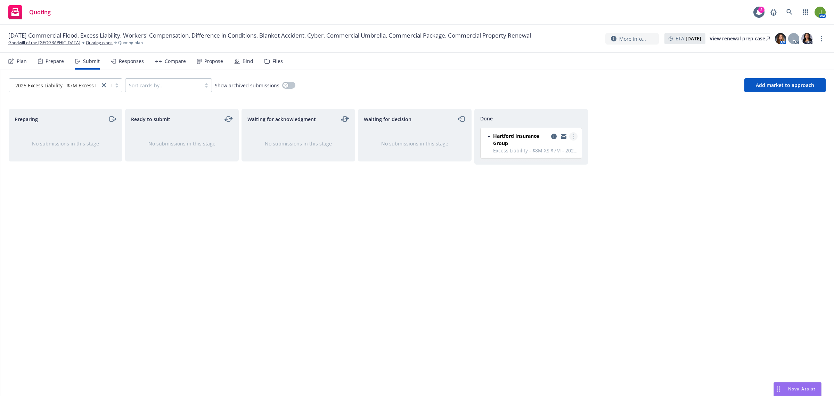
click at [575, 134] on link "more" at bounding box center [573, 136] width 8 height 8
click at [553, 202] on link "Copy logging email" at bounding box center [542, 207] width 70 height 14
click at [63, 40] on link "Goodwill of the San Francisco Bay" at bounding box center [44, 43] width 72 height 6
